Goal: Transaction & Acquisition: Purchase product/service

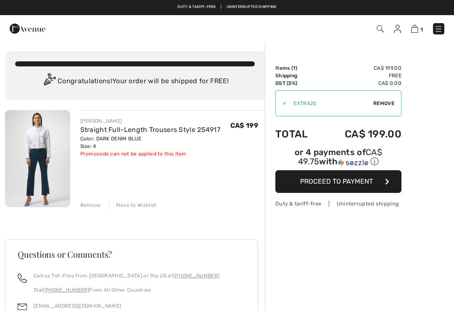
click at [132, 209] on div "Move to Wishlist" at bounding box center [133, 205] width 48 height 8
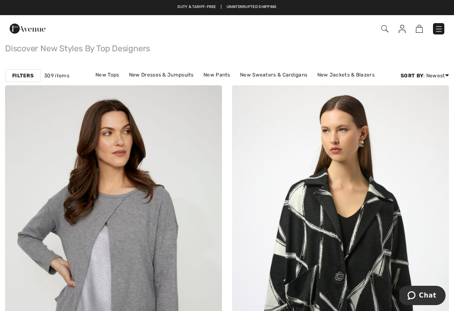
scroll to position [21, 0]
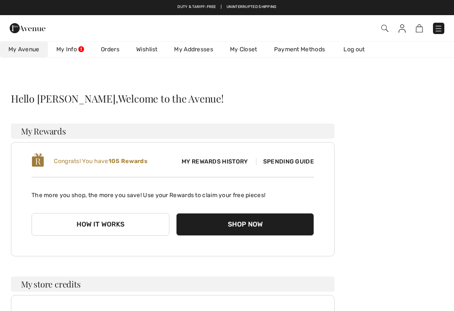
checkbox input "true"
click at [417, 29] on img at bounding box center [419, 28] width 7 height 8
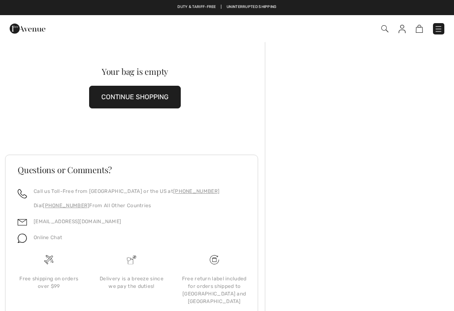
click at [399, 31] on img at bounding box center [401, 29] width 7 height 8
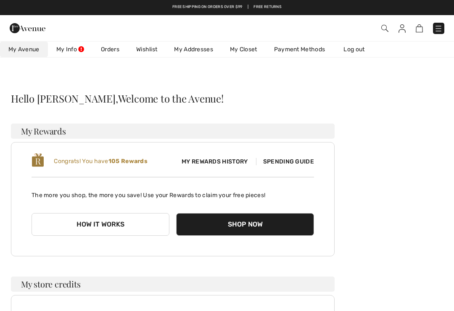
click at [403, 26] on img at bounding box center [401, 28] width 7 height 8
click at [422, 29] on img at bounding box center [419, 28] width 7 height 8
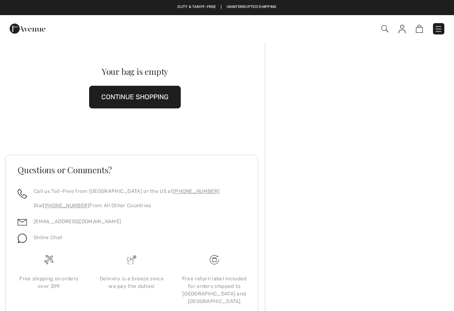
click at [437, 30] on img at bounding box center [438, 29] width 8 height 8
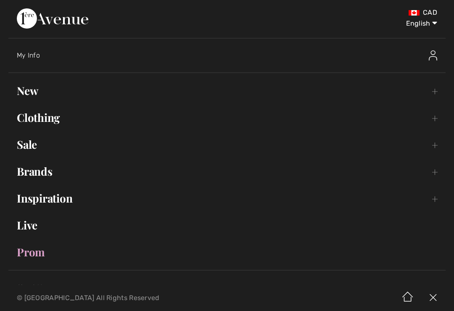
click at [29, 94] on link "New Toggle submenu" at bounding box center [226, 91] width 437 height 18
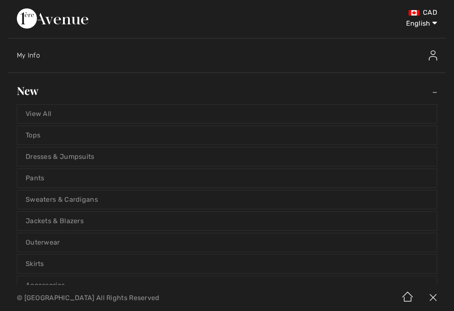
click at [43, 115] on link "View All" at bounding box center [226, 114] width 419 height 18
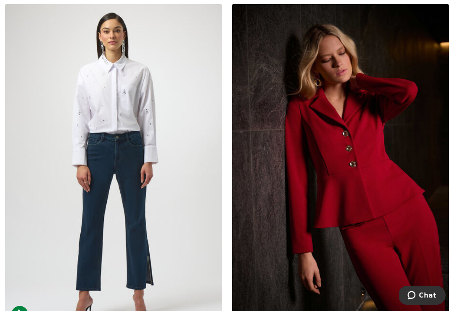
scroll to position [1240, 0]
click at [150, 225] on img at bounding box center [113, 166] width 217 height 325
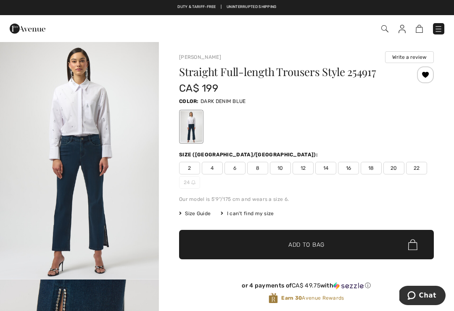
click at [208, 174] on span "4" at bounding box center [212, 168] width 21 height 13
click at [323, 248] on span "Add to Bag" at bounding box center [306, 244] width 36 height 9
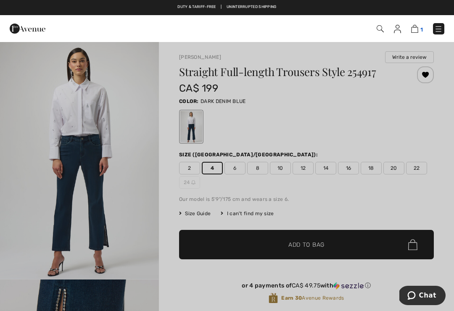
click at [415, 29] on img at bounding box center [414, 29] width 7 height 8
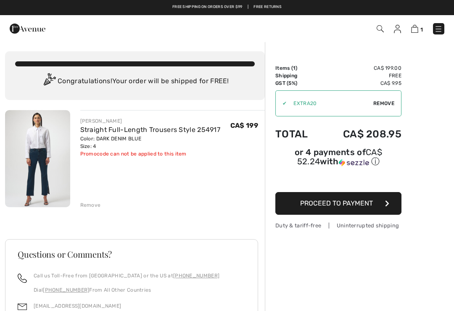
click at [381, 106] on span "Remove" at bounding box center [383, 104] width 21 height 8
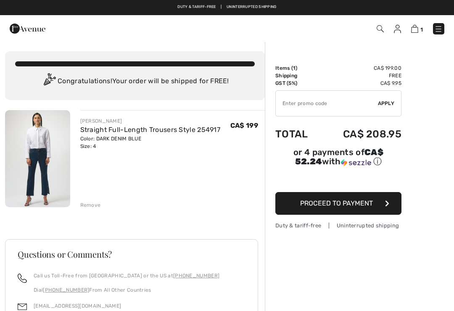
click at [398, 29] on img at bounding box center [397, 29] width 7 height 8
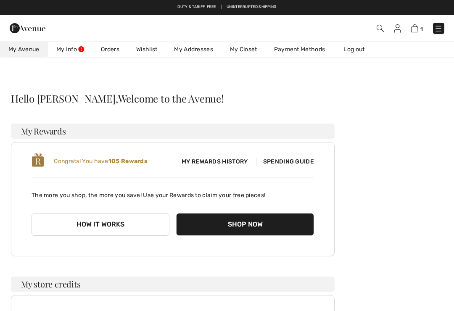
click at [146, 49] on link "Wishlist" at bounding box center [147, 50] width 38 height 16
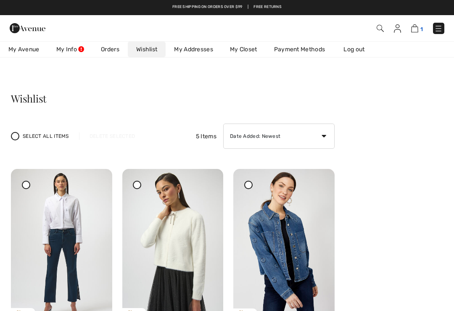
click at [417, 29] on img at bounding box center [414, 28] width 7 height 8
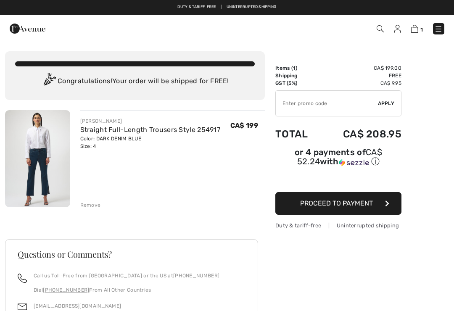
click at [92, 206] on div "Remove" at bounding box center [90, 205] width 21 height 8
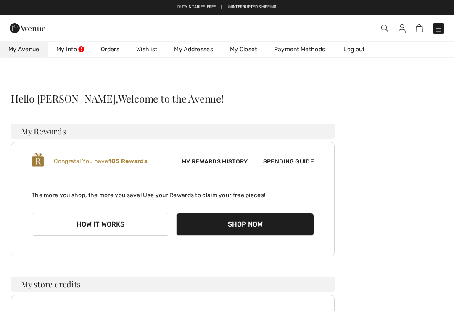
click at [150, 50] on link "Wishlist" at bounding box center [147, 50] width 38 height 16
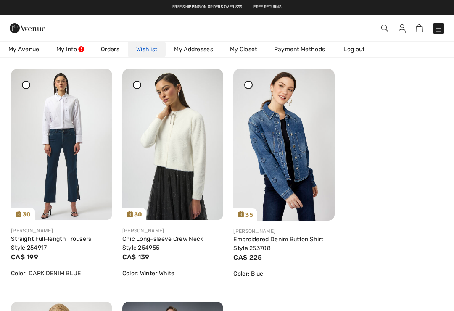
scroll to position [100, 0]
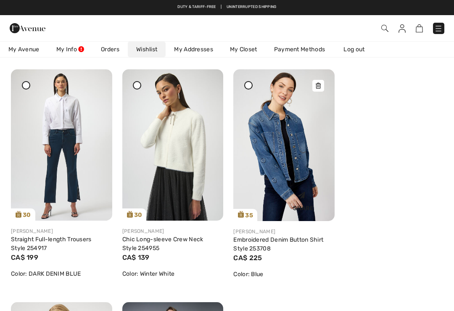
click at [289, 167] on img at bounding box center [283, 145] width 101 height 152
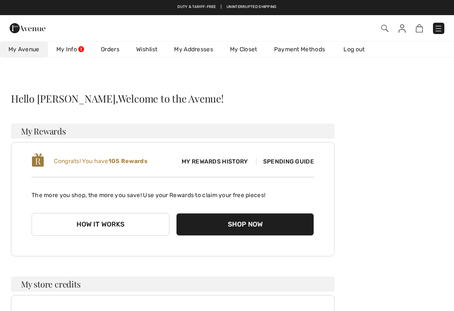
click at [149, 53] on link "Wishlist" at bounding box center [147, 50] width 38 height 16
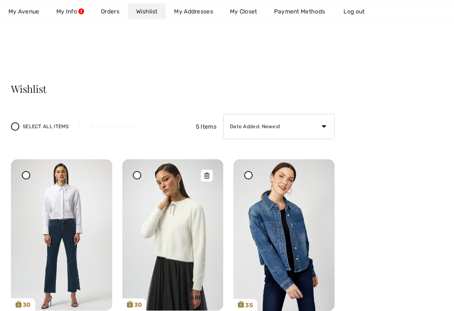
scroll to position [10, 0]
click at [138, 174] on icon at bounding box center [136, 174] width 3 height 3
click at [208, 177] on icon at bounding box center [206, 176] width 5 height 6
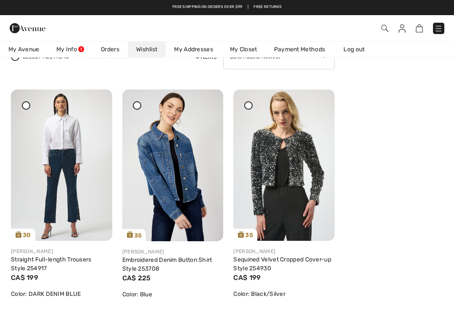
scroll to position [71, 0]
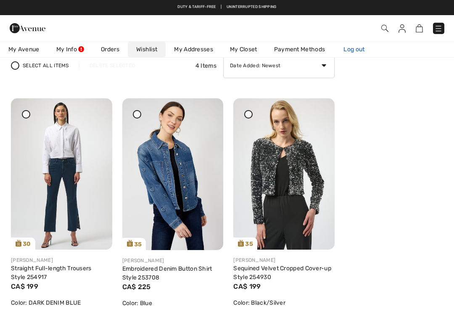
click at [357, 54] on link "Log out" at bounding box center [358, 50] width 46 height 16
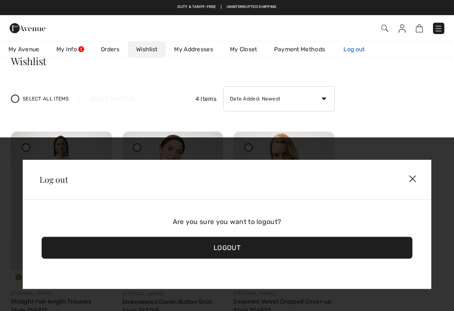
scroll to position [0, 0]
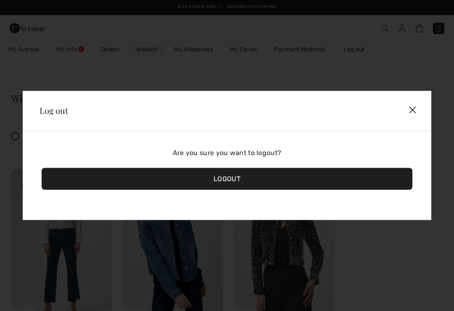
click at [246, 190] on div "Logout" at bounding box center [227, 179] width 371 height 22
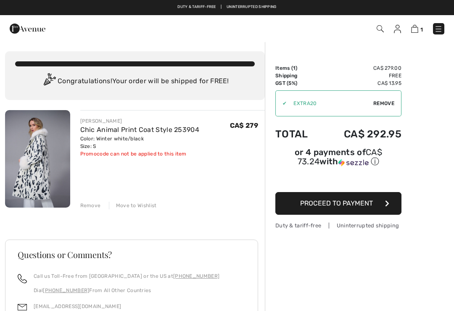
click at [138, 209] on div "[PERSON_NAME] Chic Animal Print Coat Style 253904 Color: Winter white/black Siz…" at bounding box center [135, 271] width 260 height 322
click at [139, 204] on div "Move to Wishlist" at bounding box center [133, 206] width 48 height 8
